Goal: Task Accomplishment & Management: Complete application form

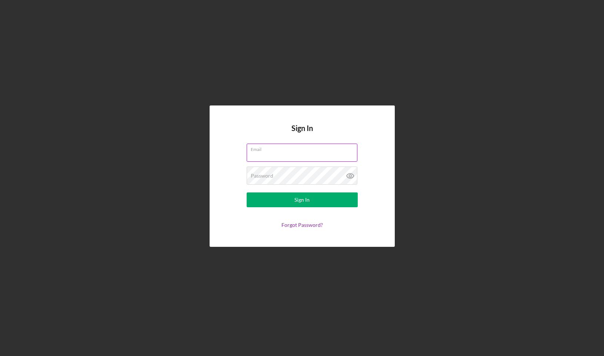
click at [258, 155] on input "Email" at bounding box center [302, 153] width 111 height 18
type input "[EMAIL_ADDRESS][DOMAIN_NAME]"
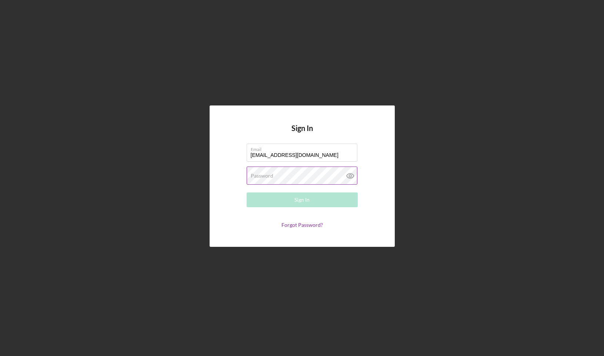
click at [270, 178] on label "Password" at bounding box center [262, 176] width 23 height 6
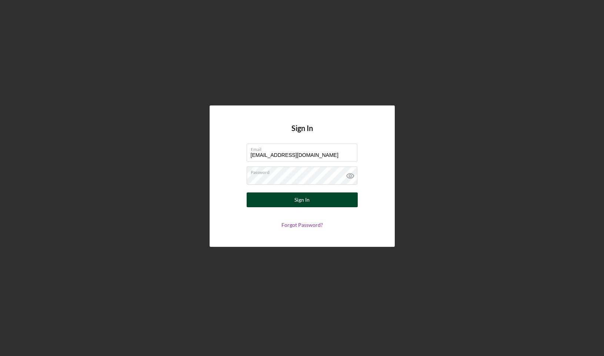
click at [277, 201] on button "Sign In" at bounding box center [302, 200] width 111 height 15
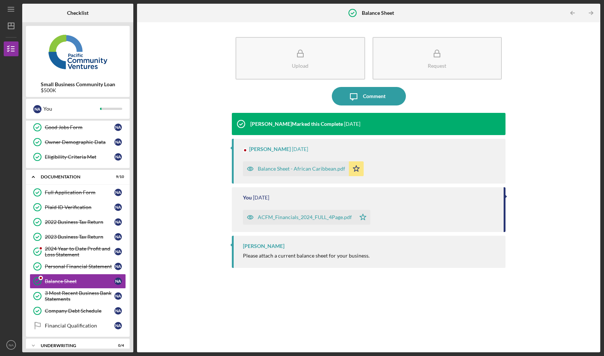
scroll to position [58, 0]
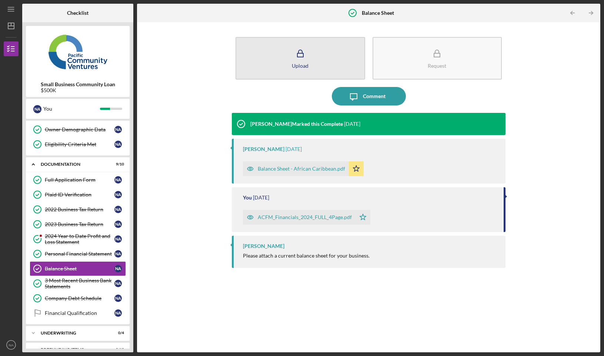
click at [307, 53] on icon "button" at bounding box center [300, 53] width 19 height 19
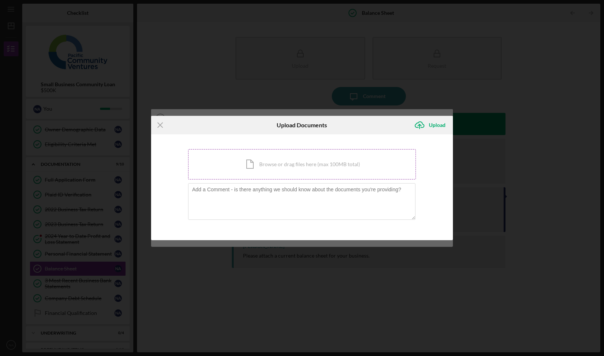
click at [270, 163] on div "Icon/Document Browse or drag files here (max 100MB total) Tap to choose files o…" at bounding box center [302, 164] width 228 height 30
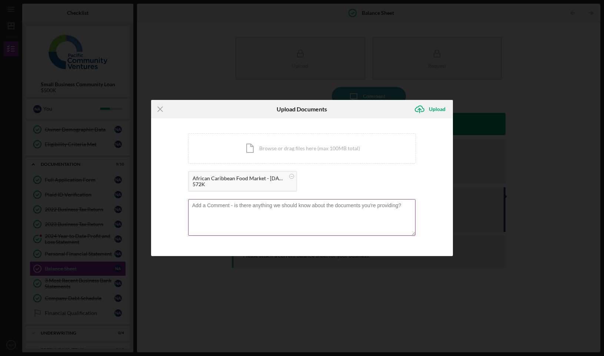
click at [272, 217] on textarea at bounding box center [302, 217] width 228 height 36
type textarea "updated 2025 financials"
click at [440, 107] on div "Upload" at bounding box center [437, 109] width 17 height 15
